Goal: Information Seeking & Learning: Learn about a topic

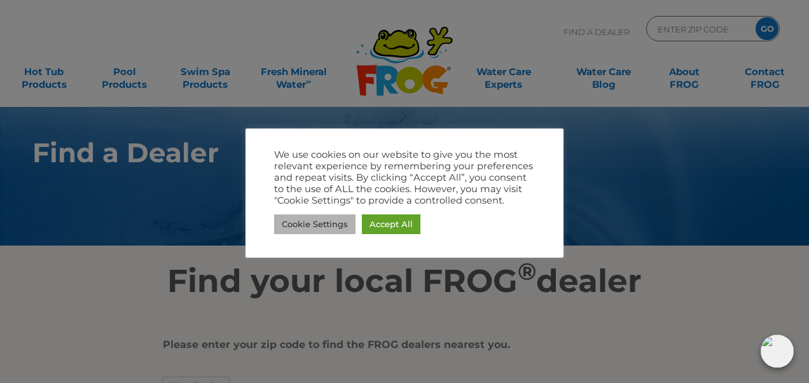
click at [292, 228] on link "Cookie Settings" at bounding box center [314, 224] width 81 height 20
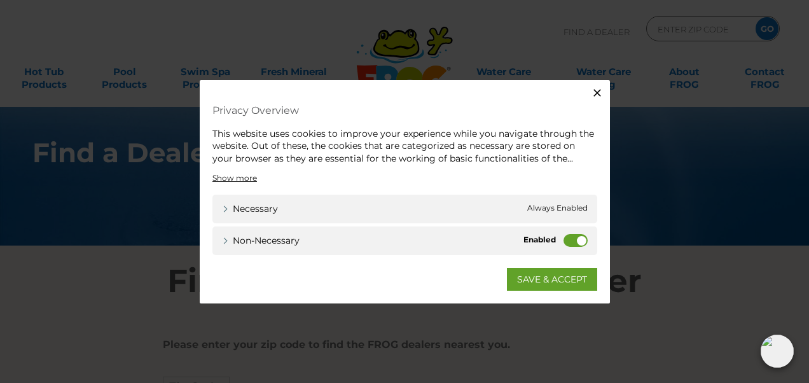
click at [571, 242] on label "Non-necessary" at bounding box center [575, 240] width 24 height 13
click at [0, 0] on input "Non-necessary" at bounding box center [0, 0] width 0 height 0
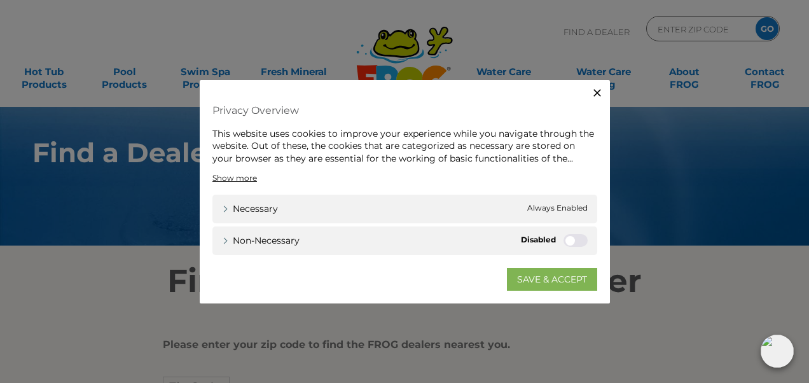
click at [543, 280] on link "SAVE & ACCEPT" at bounding box center [552, 279] width 90 height 23
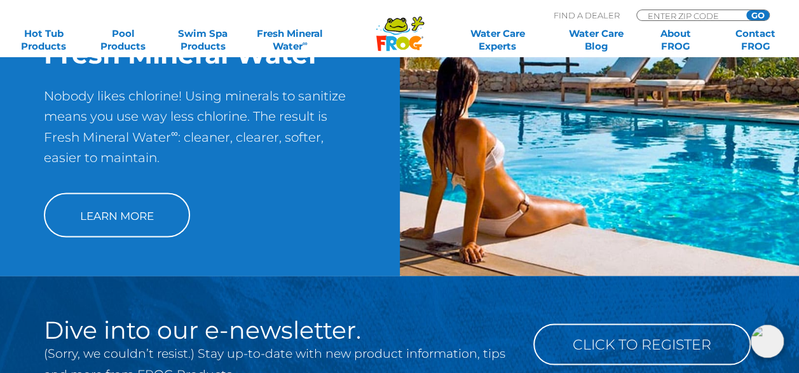
scroll to position [1081, 0]
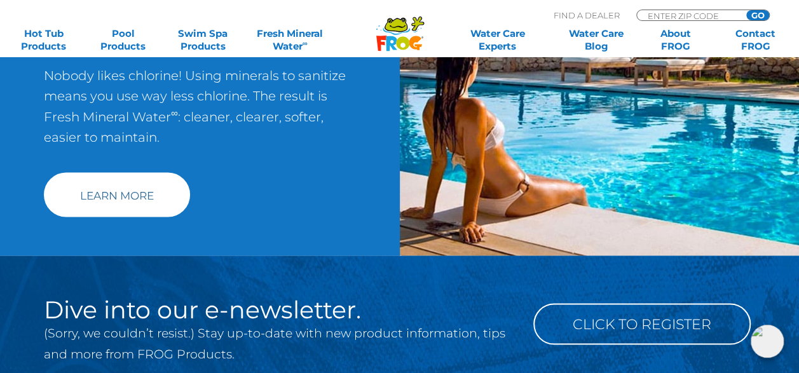
click at [127, 202] on link "Learn More" at bounding box center [117, 194] width 146 height 44
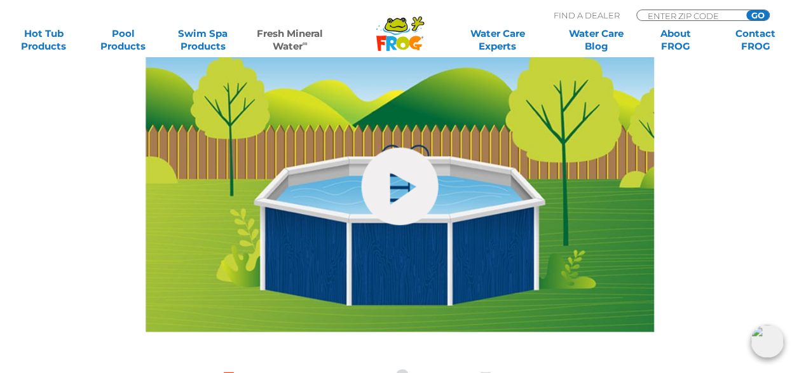
scroll to position [572, 0]
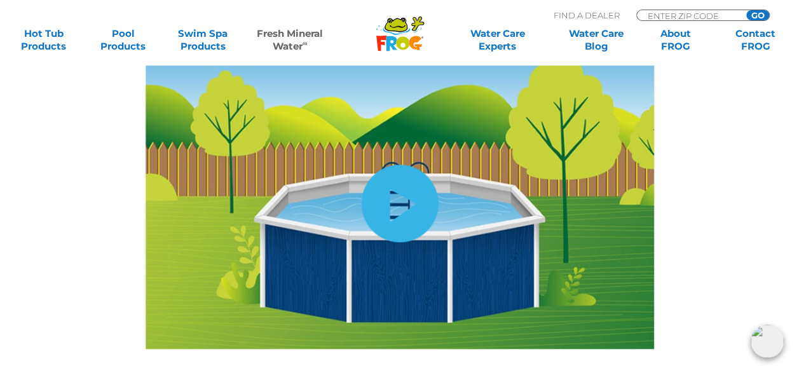
click at [393, 198] on link "hide-me" at bounding box center [399, 204] width 77 height 78
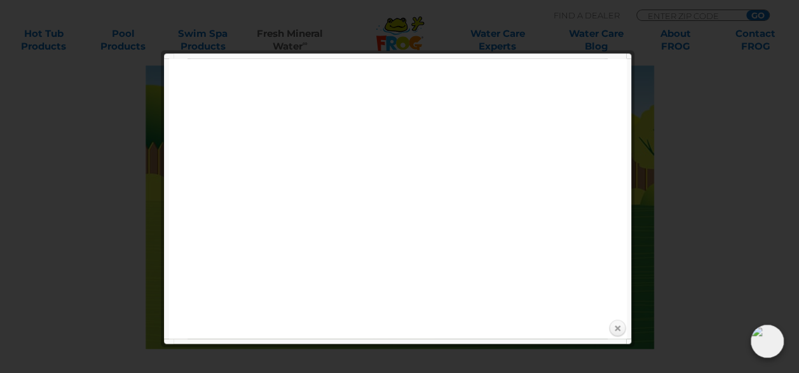
click at [620, 330] on link "Close" at bounding box center [617, 328] width 19 height 19
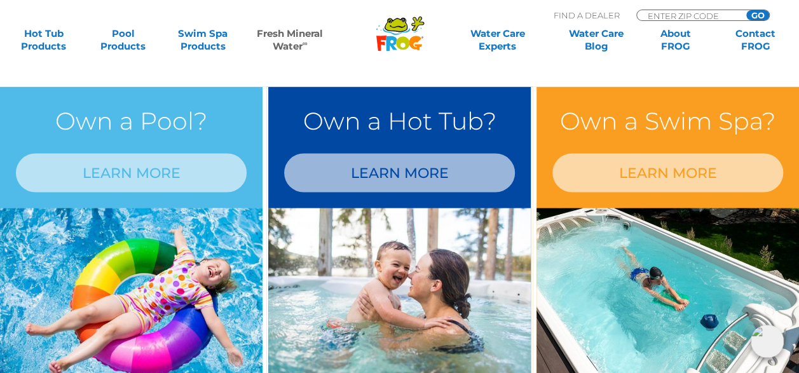
scroll to position [1081, 0]
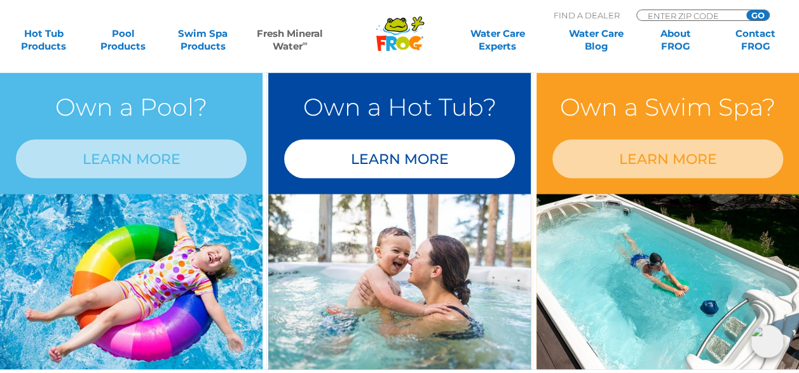
click at [411, 163] on link "LEARN MORE" at bounding box center [399, 158] width 231 height 39
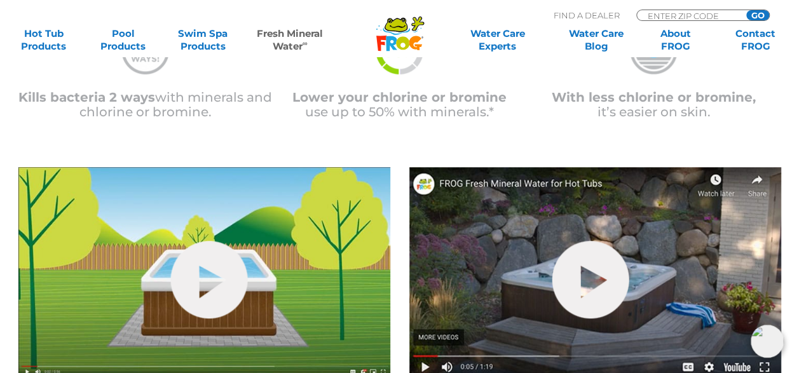
scroll to position [445, 0]
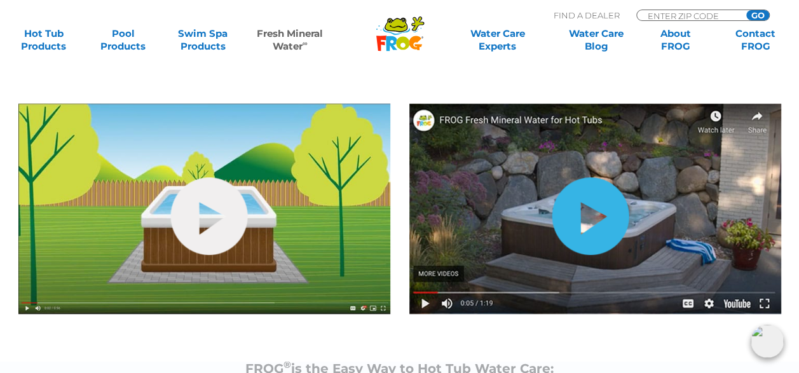
click at [590, 214] on link "hide-me" at bounding box center [590, 216] width 77 height 78
